Goal: Information Seeking & Learning: Check status

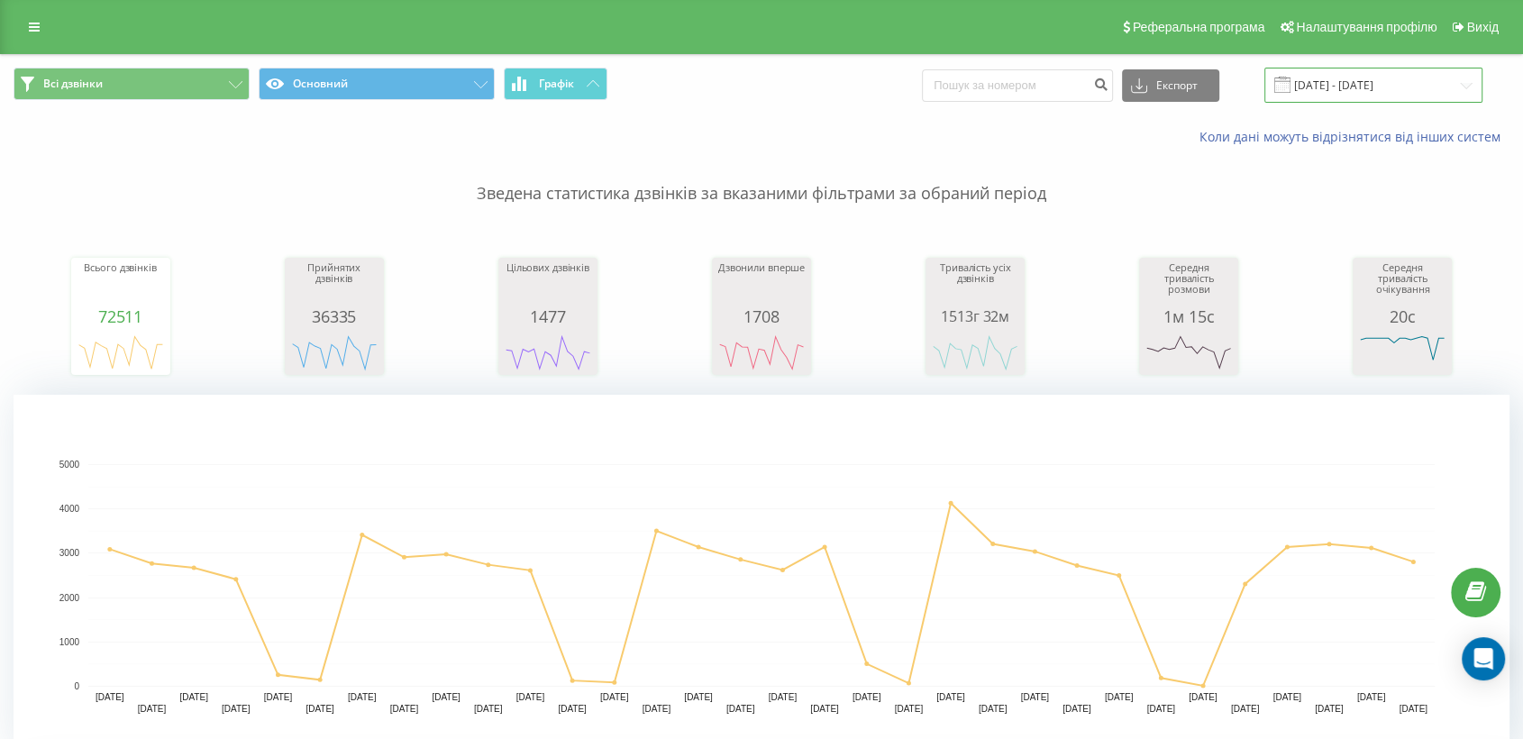
click at [1370, 85] on input "[DATE] - [DATE]" at bounding box center [1374, 85] width 218 height 35
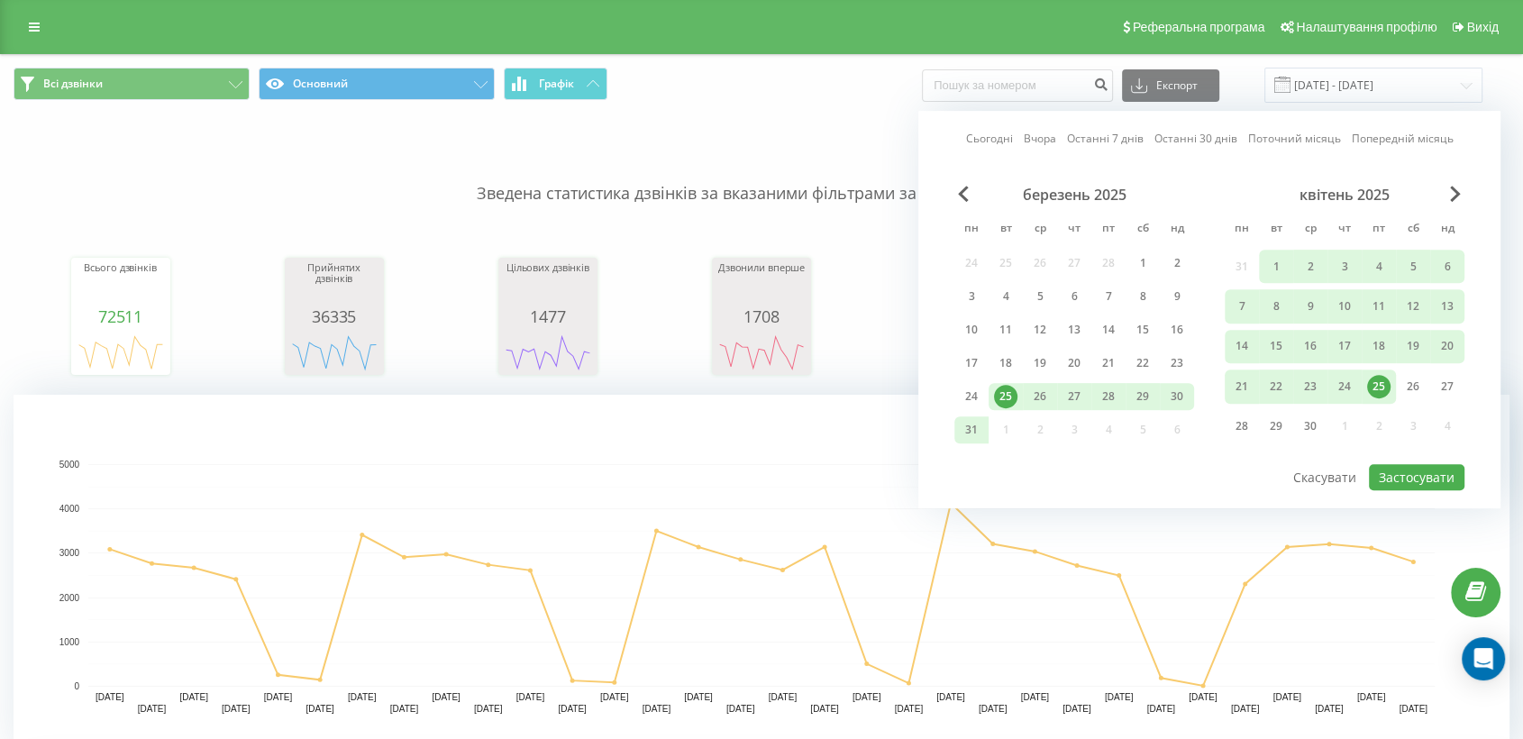
click at [998, 141] on link "Сьогодні" at bounding box center [989, 139] width 47 height 17
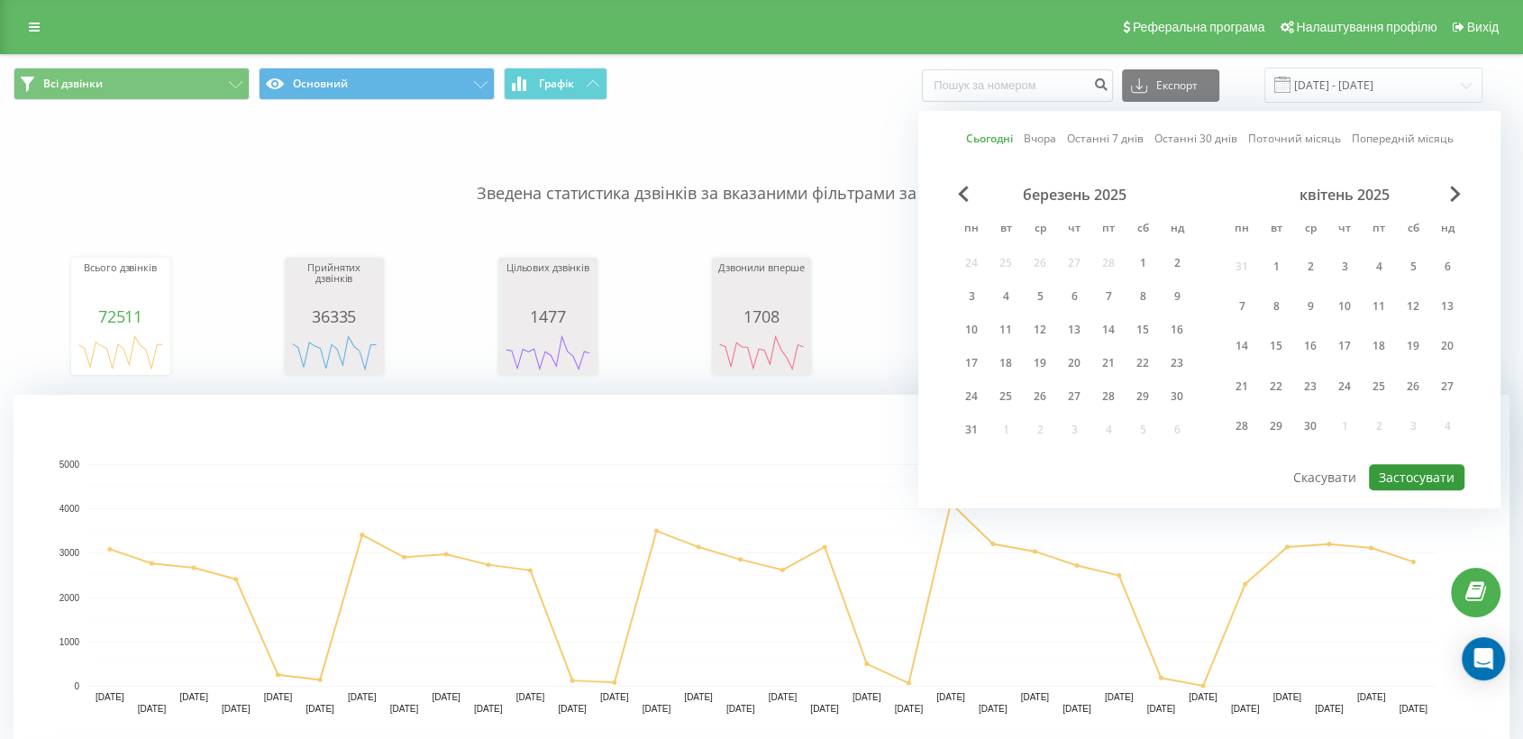
drag, startPoint x: 1421, startPoint y: 477, endPoint x: 1338, endPoint y: 476, distance: 82.9
click at [1370, 478] on button "Застосувати" at bounding box center [1417, 477] width 96 height 26
type input "[DATE] - [DATE]"
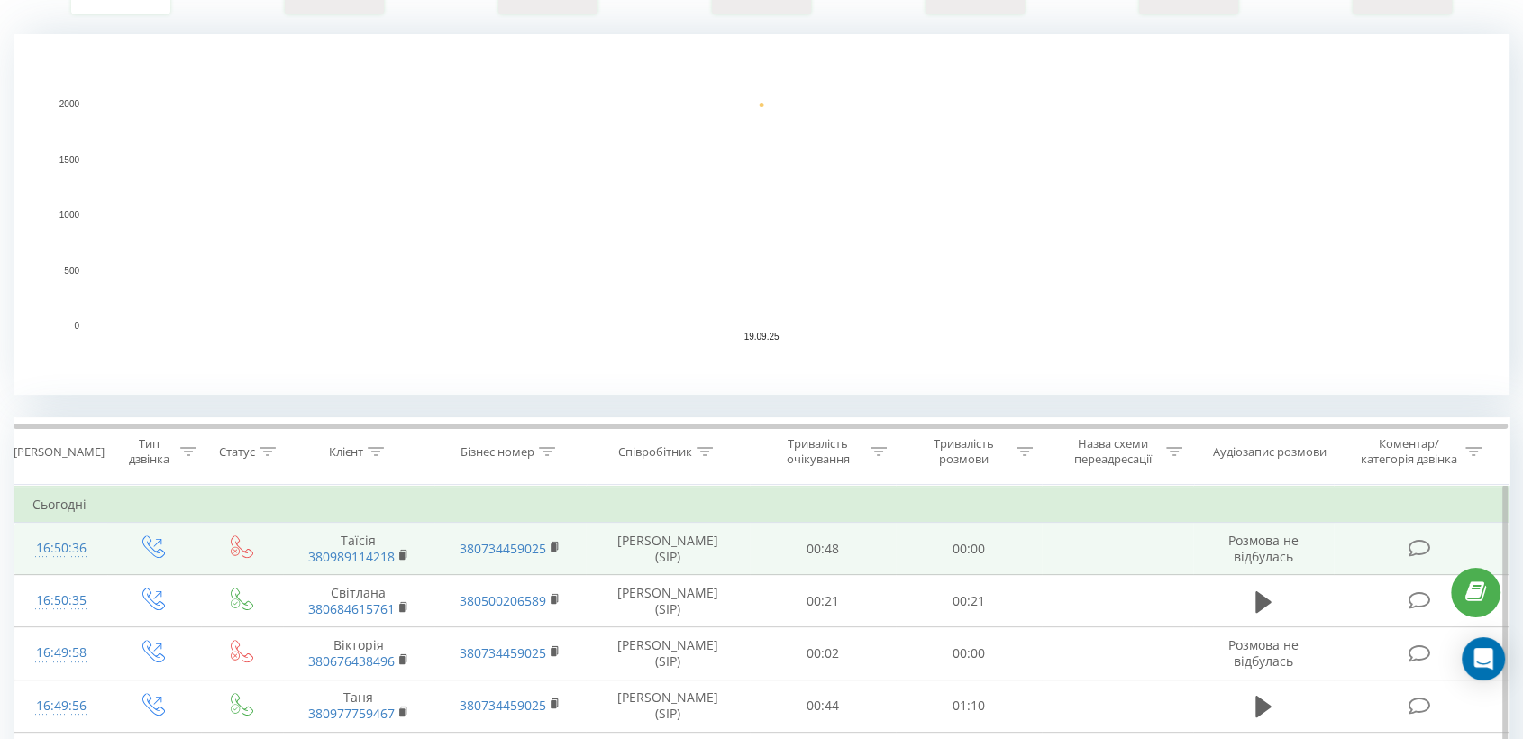
scroll to position [500, 0]
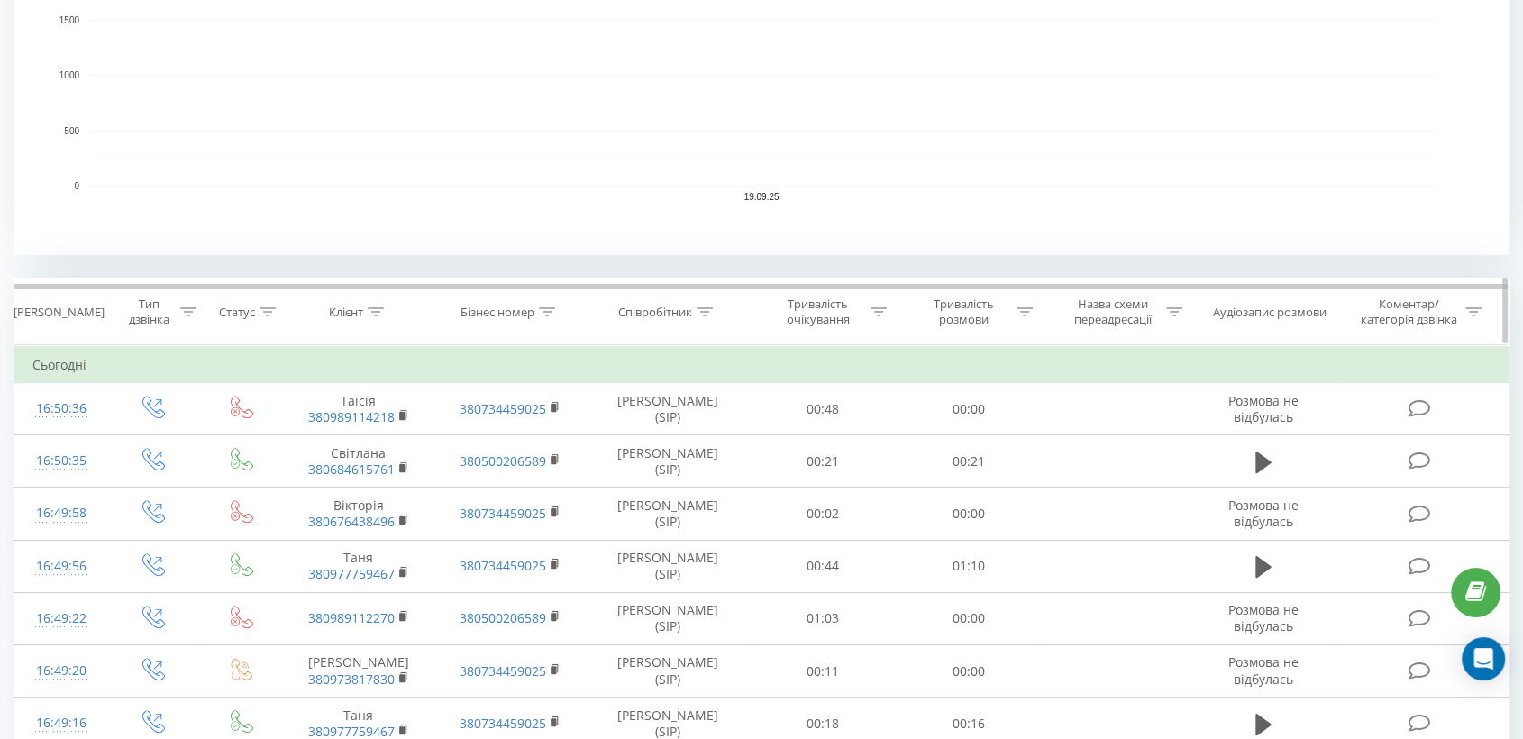
click at [707, 312] on icon at bounding box center [705, 311] width 16 height 9
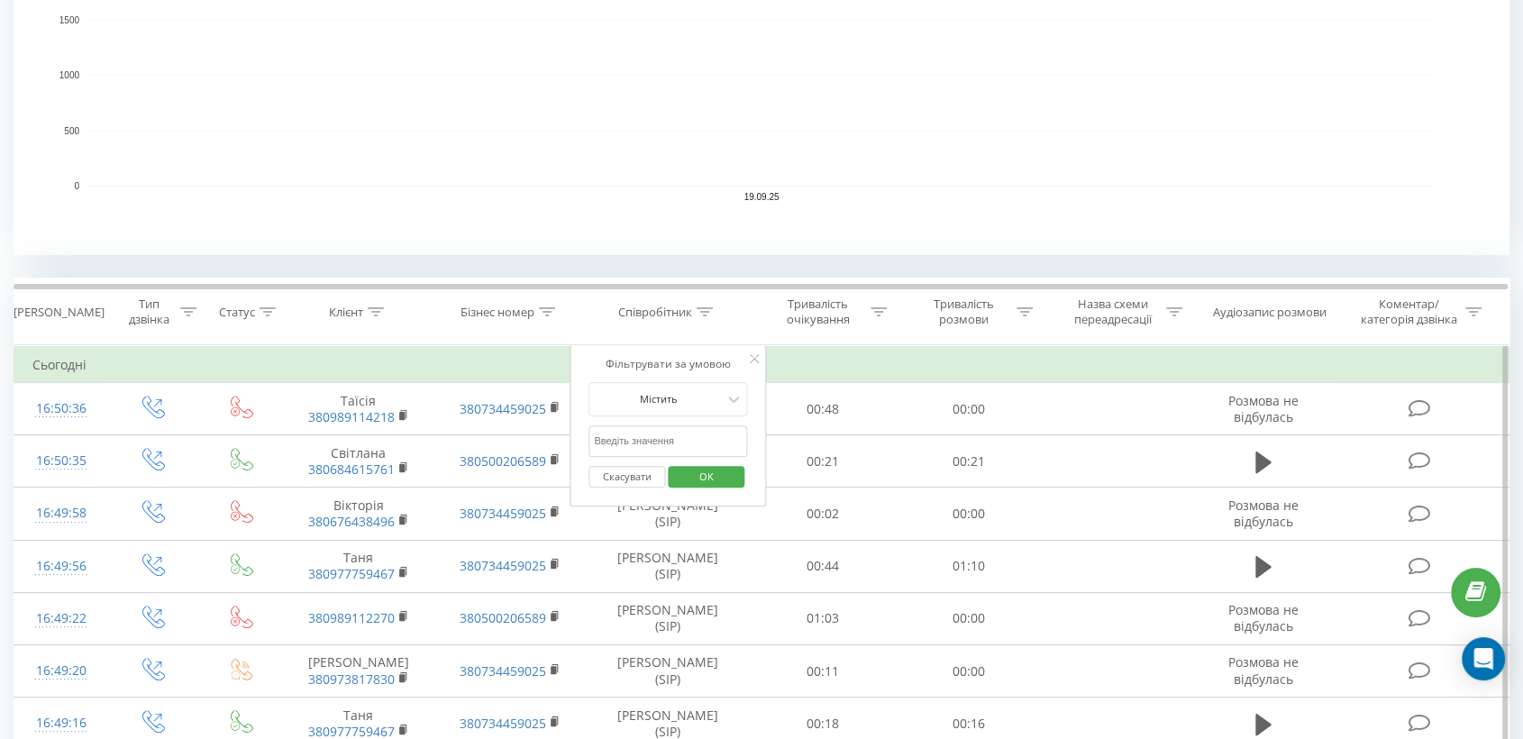
click at [635, 441] on input "text" at bounding box center [668, 441] width 159 height 32
type input "піль"
click at [709, 465] on span "OK" at bounding box center [706, 476] width 50 height 28
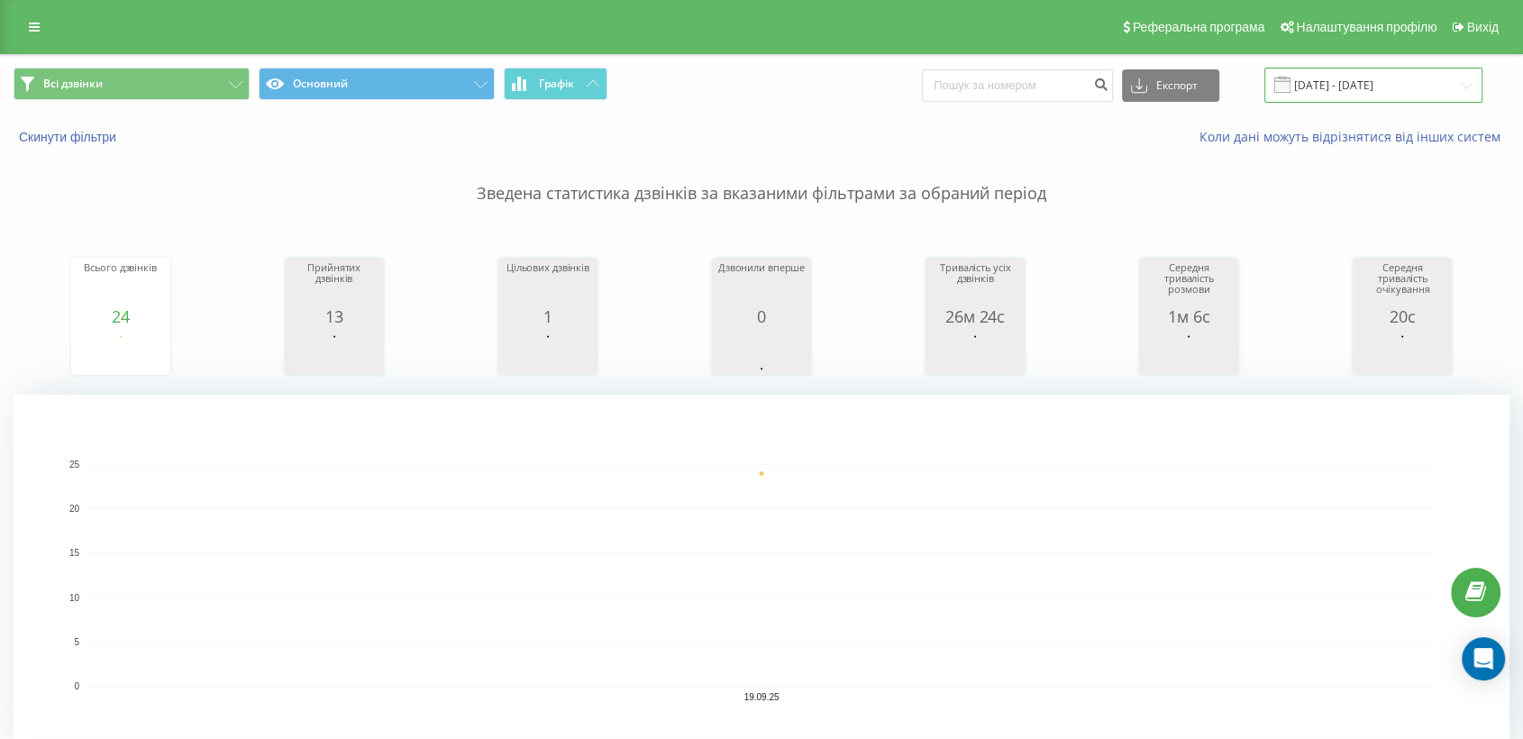
click at [1326, 81] on input "[DATE] - [DATE]" at bounding box center [1374, 85] width 218 height 35
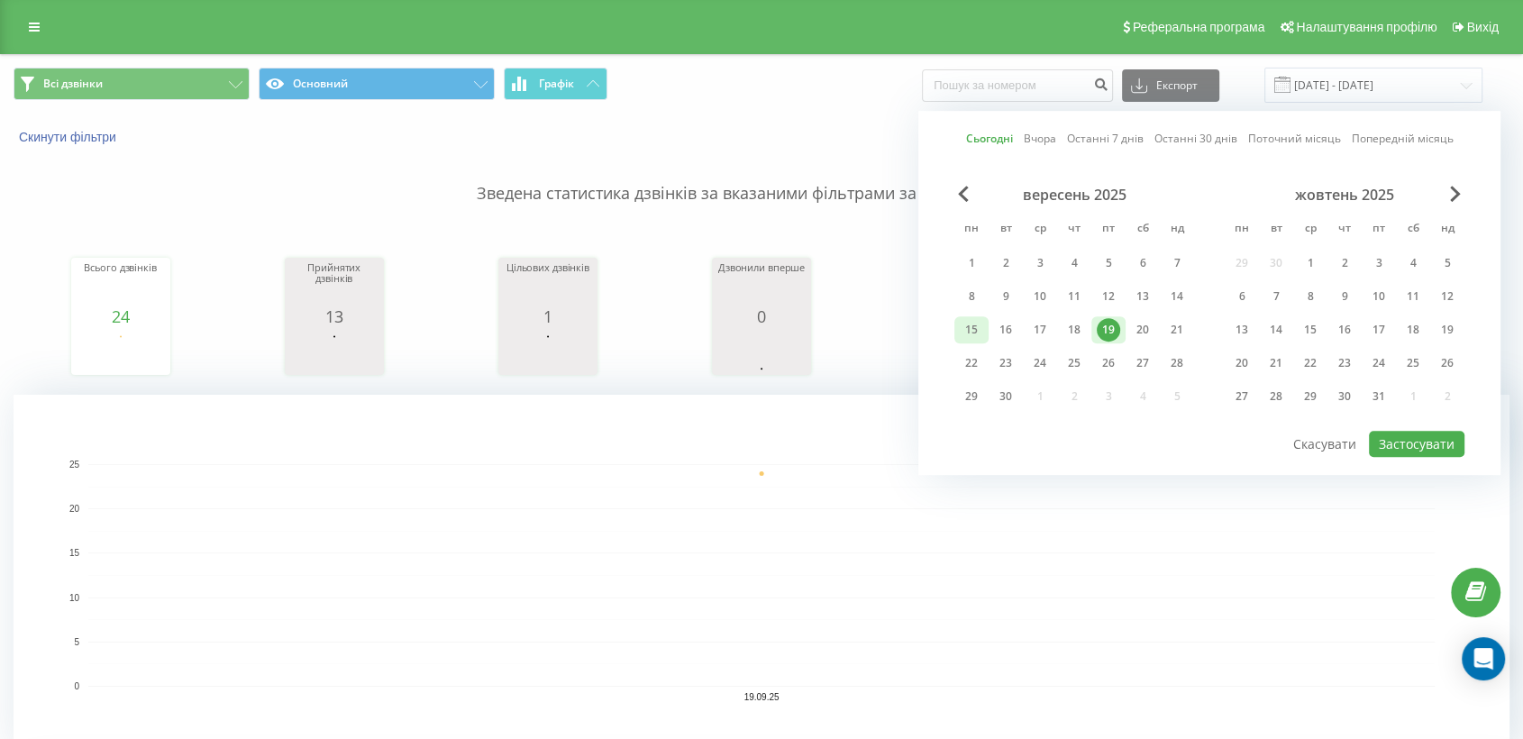
click at [973, 330] on div "15" at bounding box center [971, 329] width 23 height 23
drag, startPoint x: 1125, startPoint y: 332, endPoint x: 1090, endPoint y: 332, distance: 35.2
click at [1122, 332] on div "15 16 17 18 19 20 21" at bounding box center [1075, 329] width 240 height 27
click at [1113, 330] on div "19" at bounding box center [1108, 329] width 23 height 23
drag, startPoint x: 1448, startPoint y: 442, endPoint x: 1310, endPoint y: 434, distance: 139.0
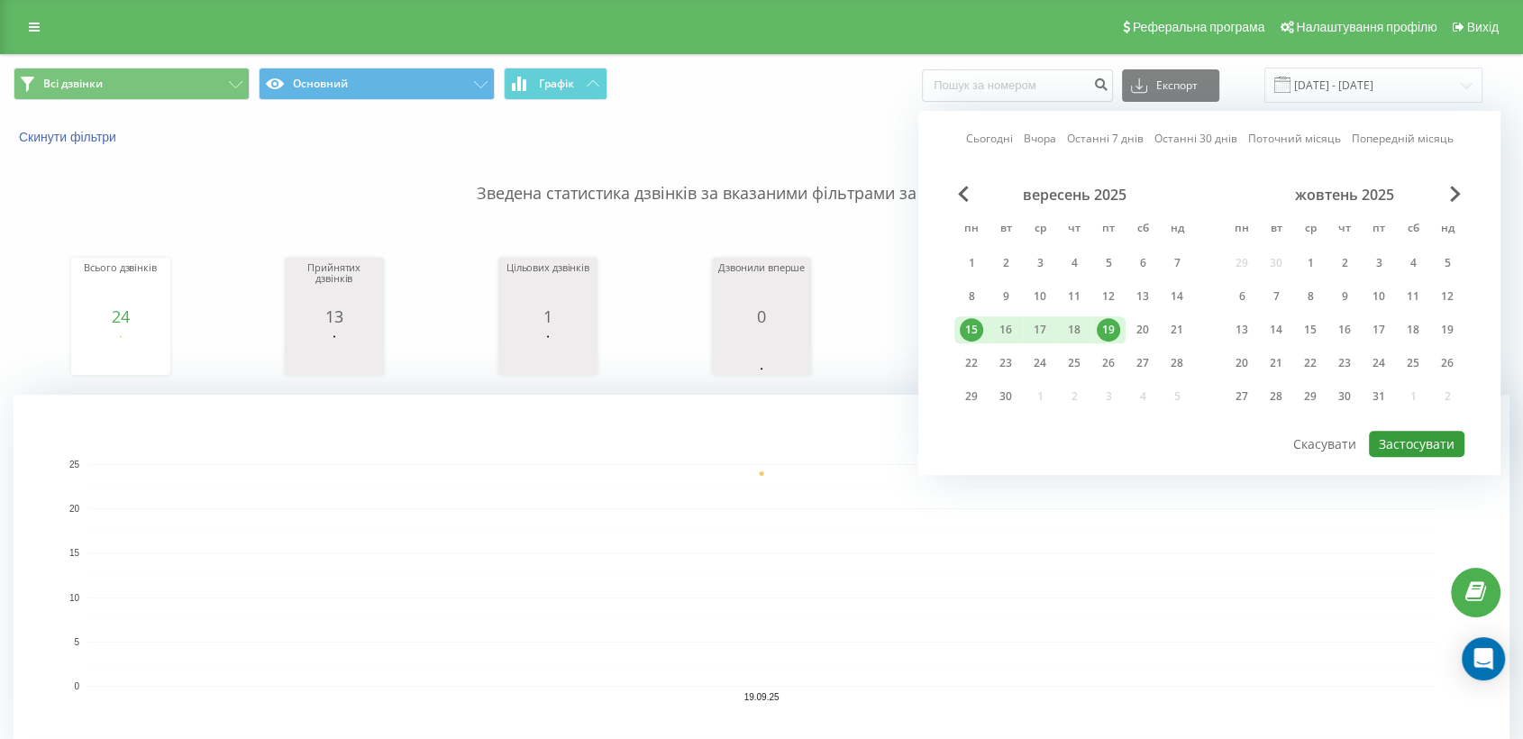
click at [1370, 442] on button "Застосувати" at bounding box center [1417, 444] width 96 height 26
type input "[DATE] - [DATE]"
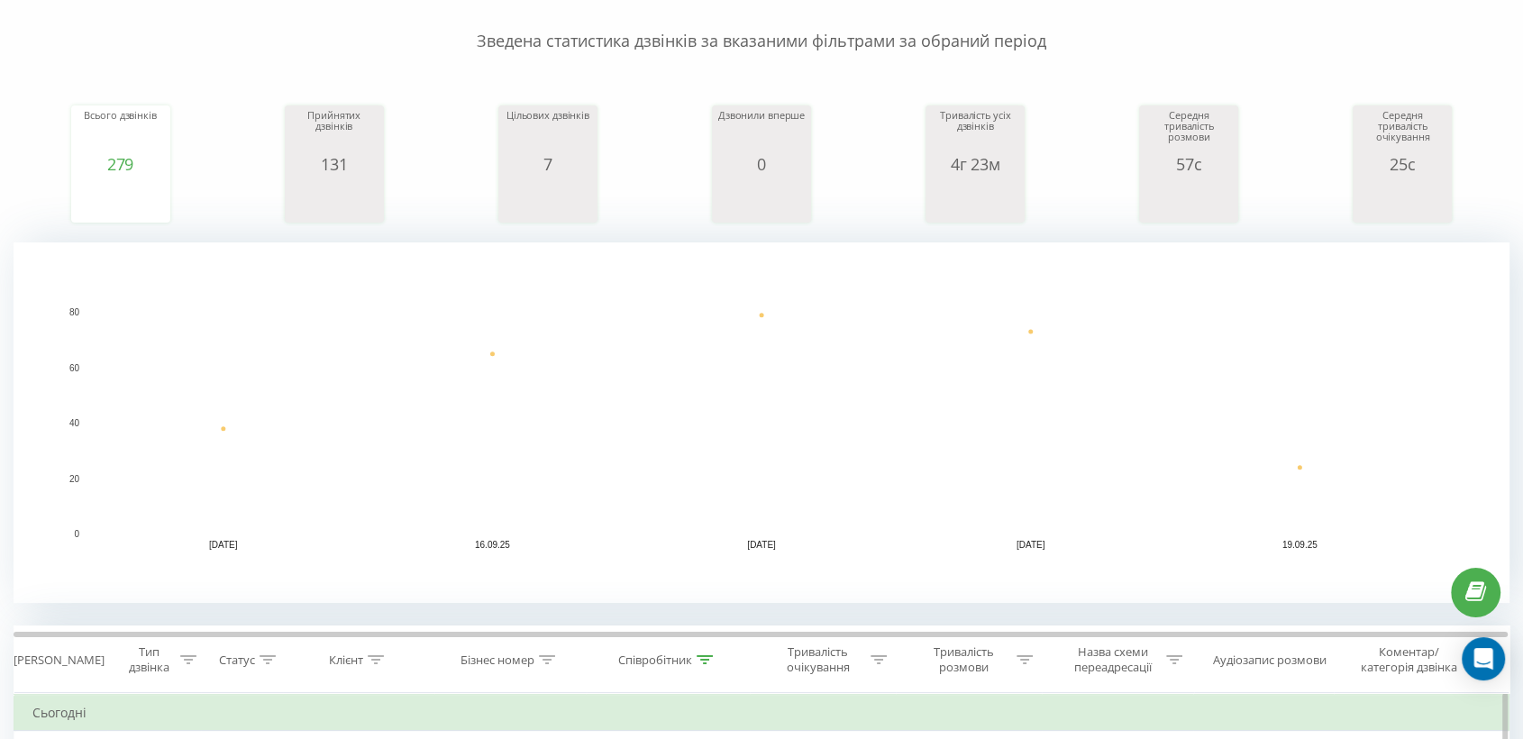
scroll to position [400, 0]
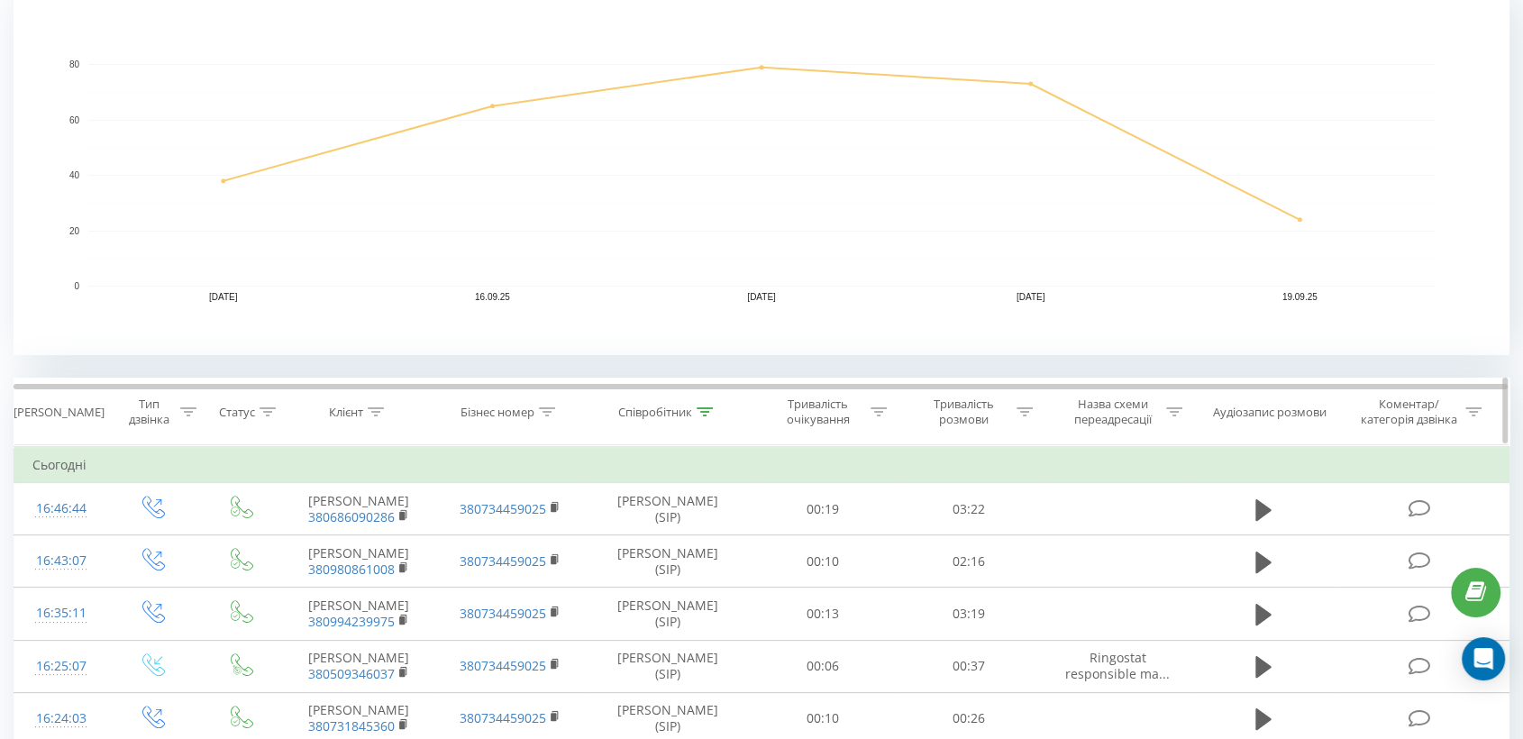
click at [700, 407] on icon at bounding box center [705, 411] width 16 height 9
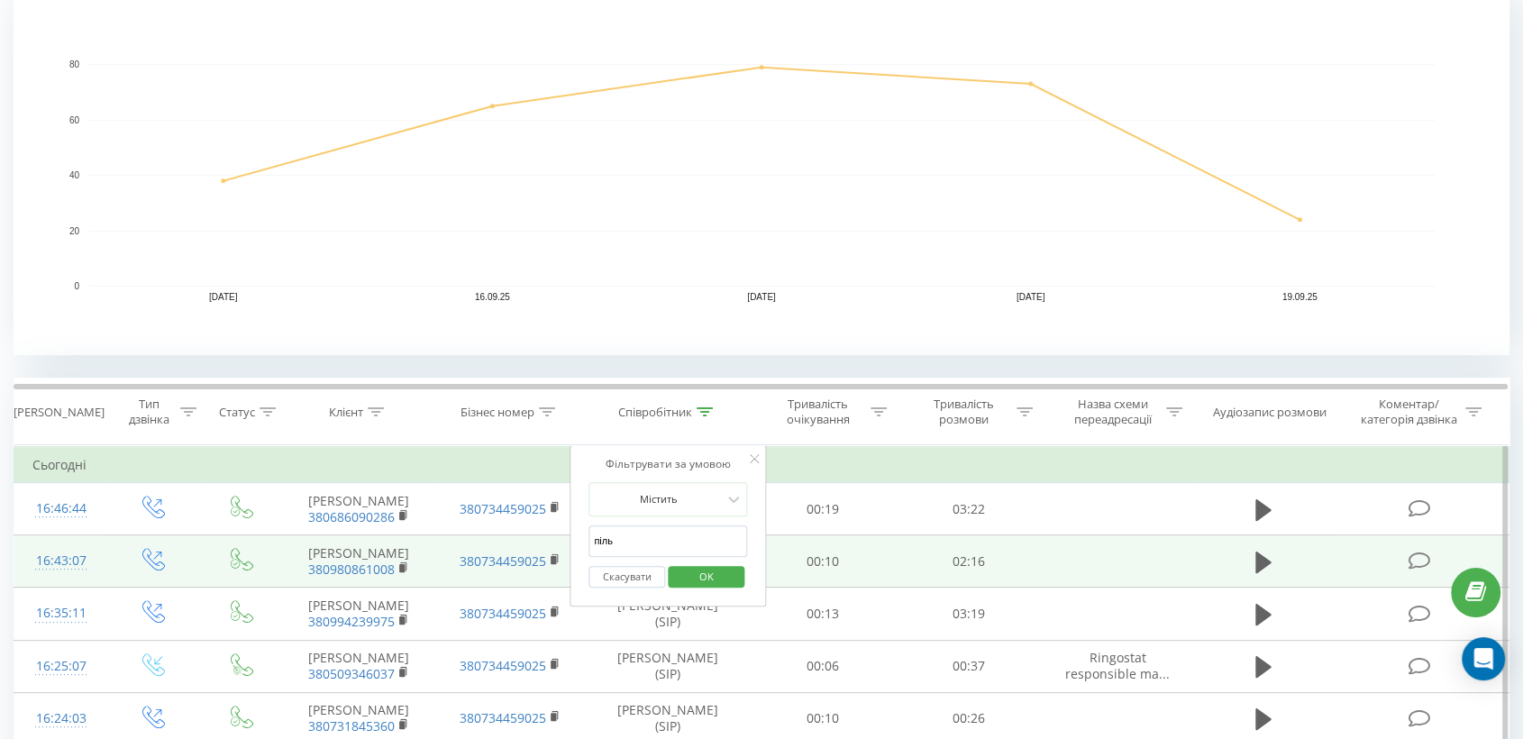
drag, startPoint x: 625, startPoint y: 545, endPoint x: 549, endPoint y: 542, distance: 75.8
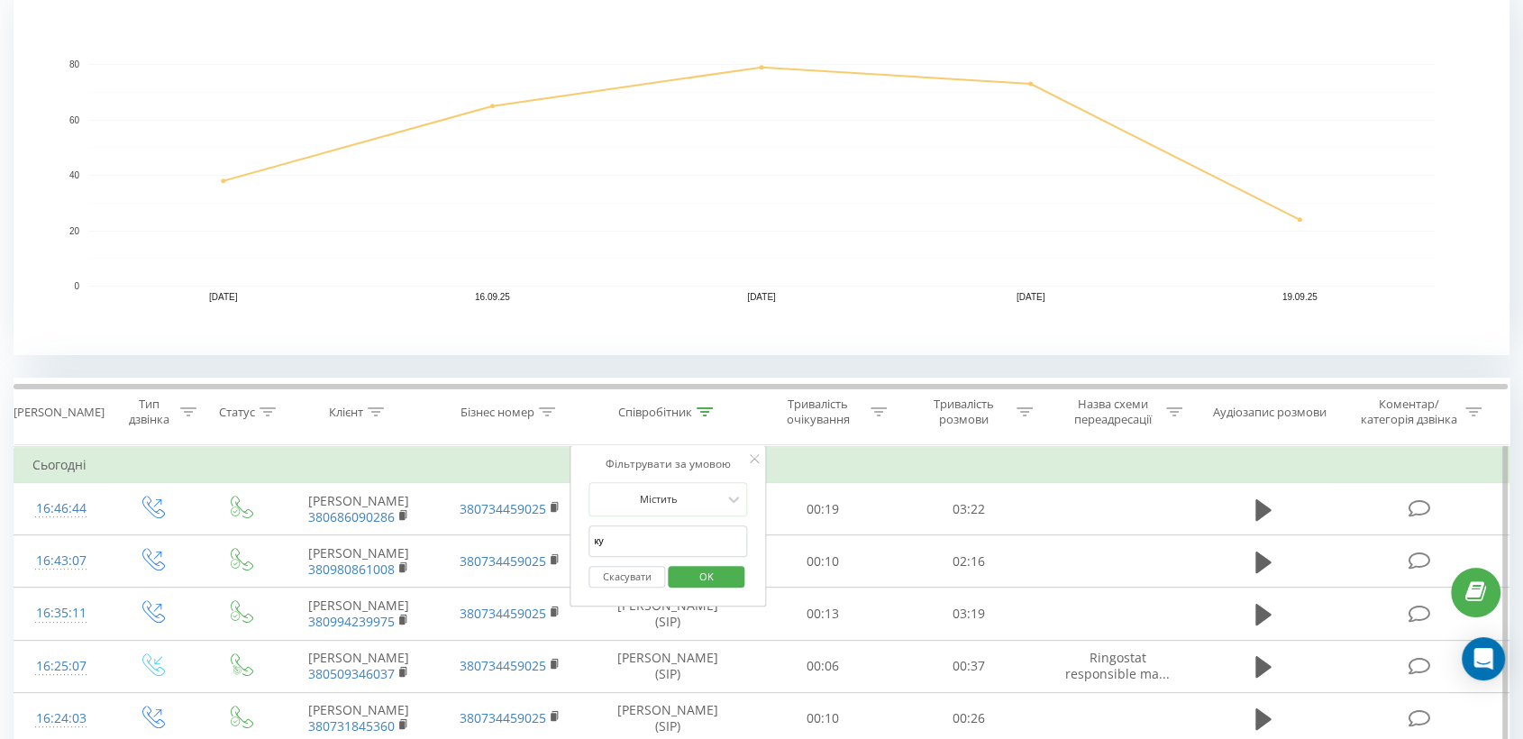
type input "кунда"
click at [714, 570] on span "OK" at bounding box center [706, 576] width 50 height 28
